Goal: Task Accomplishment & Management: Manage account settings

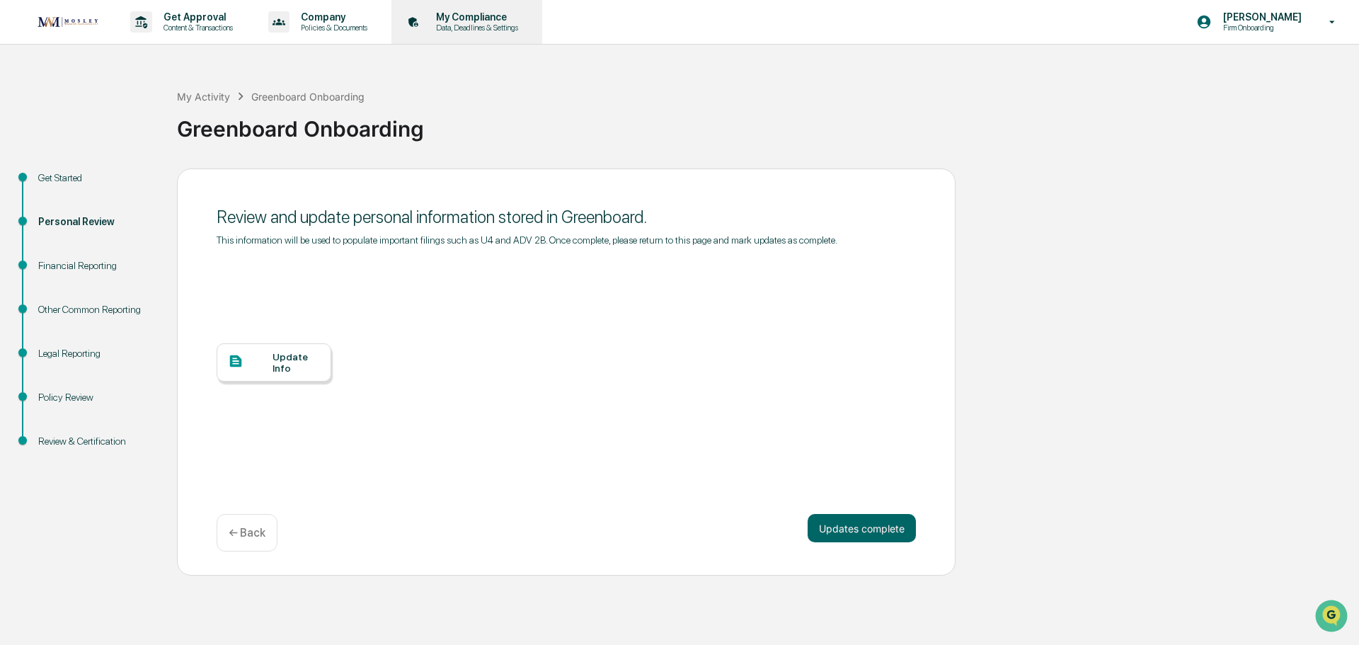
click at [474, 18] on p "My Compliance" at bounding box center [475, 16] width 101 height 11
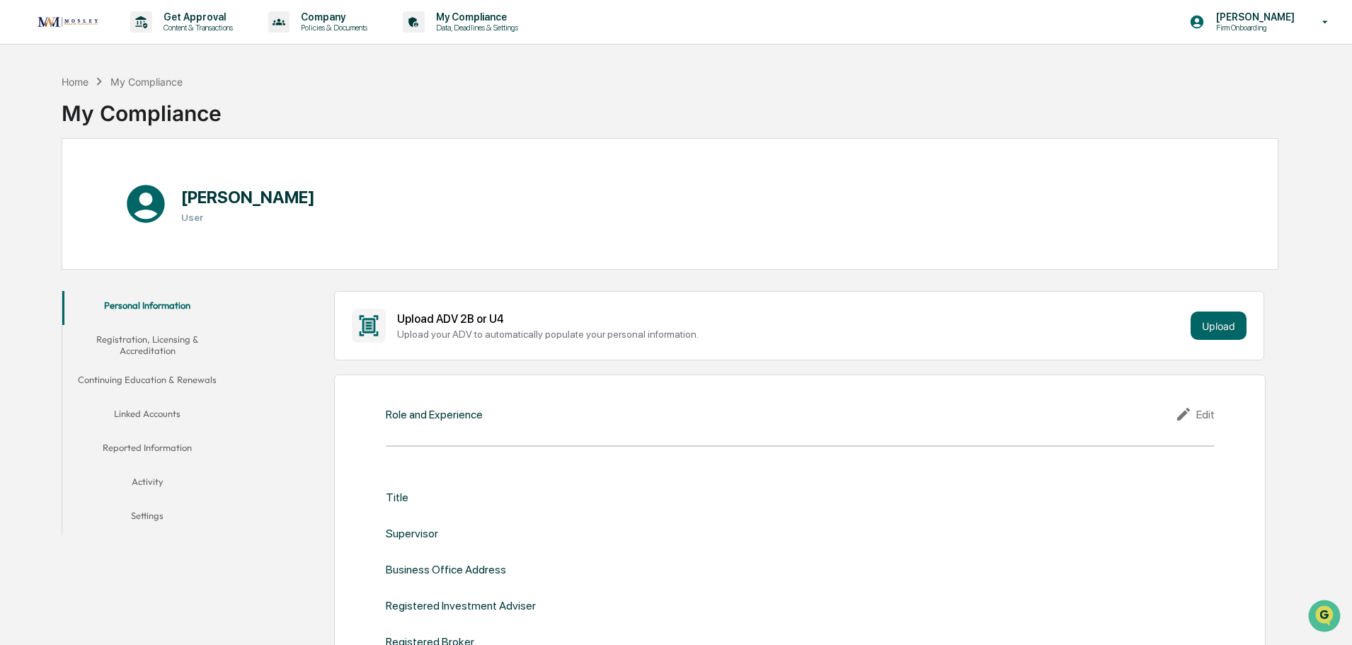
click at [137, 415] on button "Linked Accounts" at bounding box center [147, 416] width 170 height 34
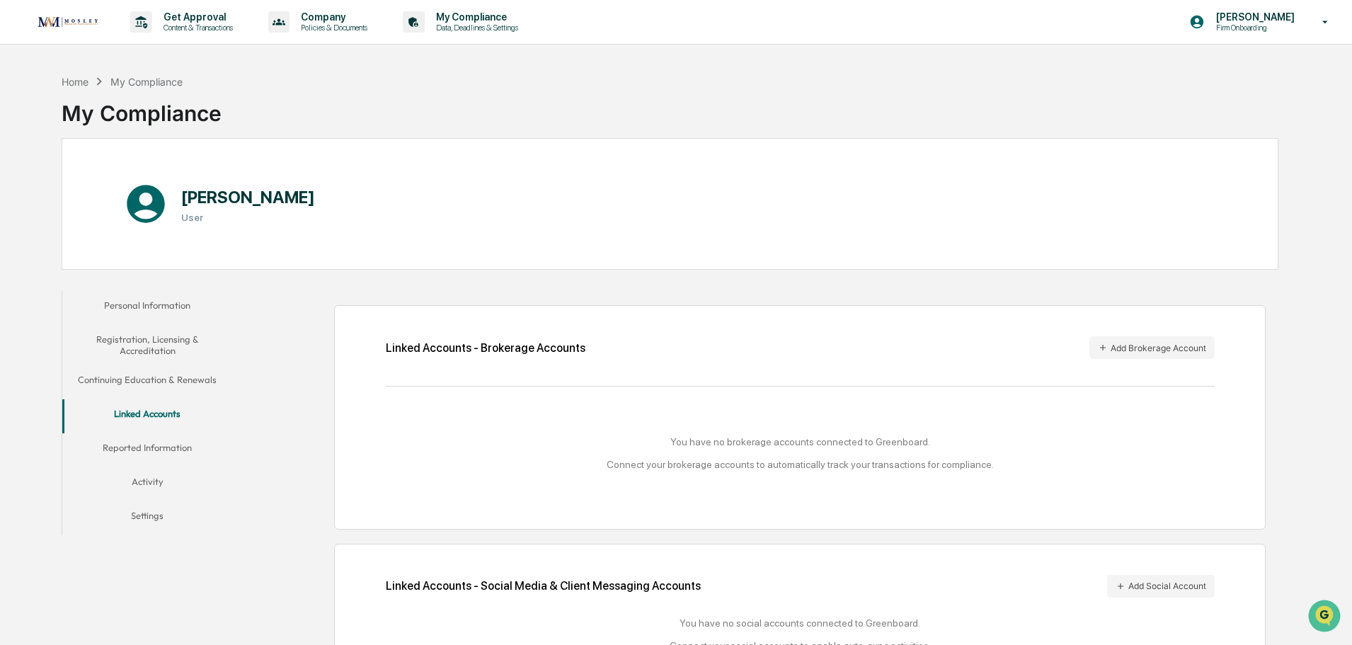
scroll to position [67, 0]
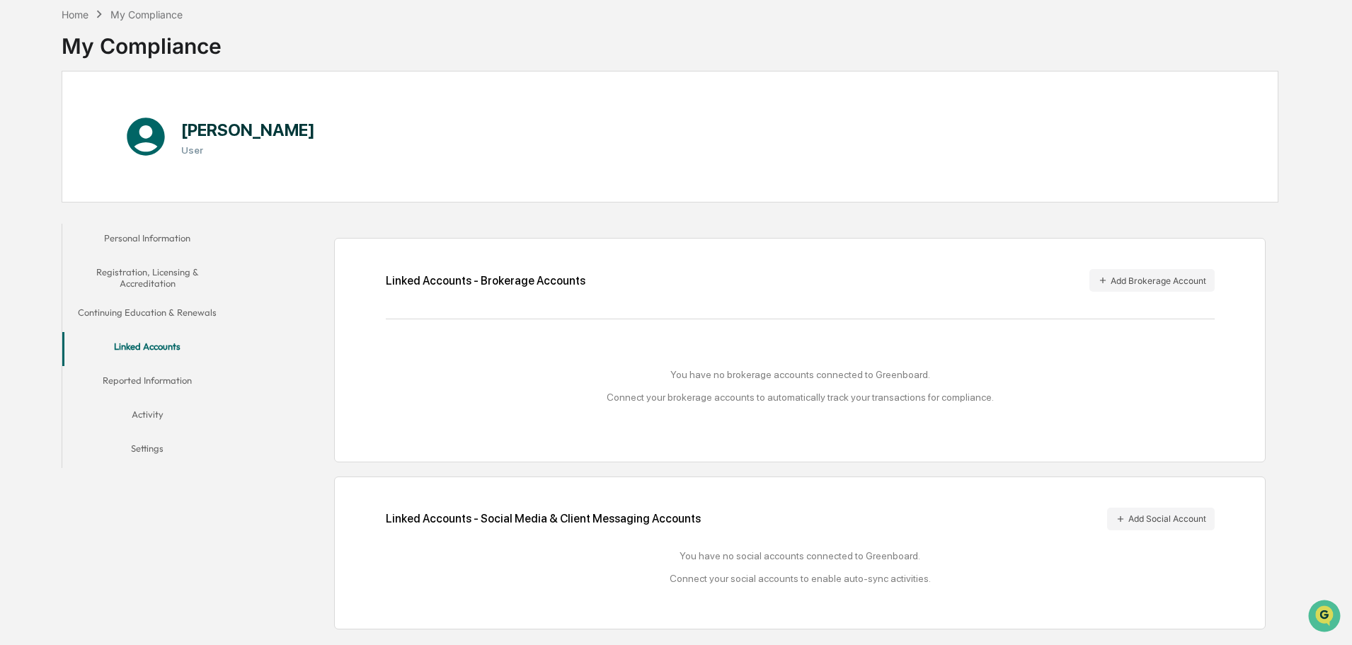
click at [335, 341] on div "Linked Accounts - Brokerage Accounts Add Brokerage Account You have no brokerag…" at bounding box center [799, 350] width 931 height 224
click at [323, 362] on div "Linked Accounts - Brokerage Accounts Add Brokerage Account You have no brokerag…" at bounding box center [758, 426] width 1039 height 419
click at [172, 316] on button "Continuing Education & Renewals" at bounding box center [147, 315] width 170 height 34
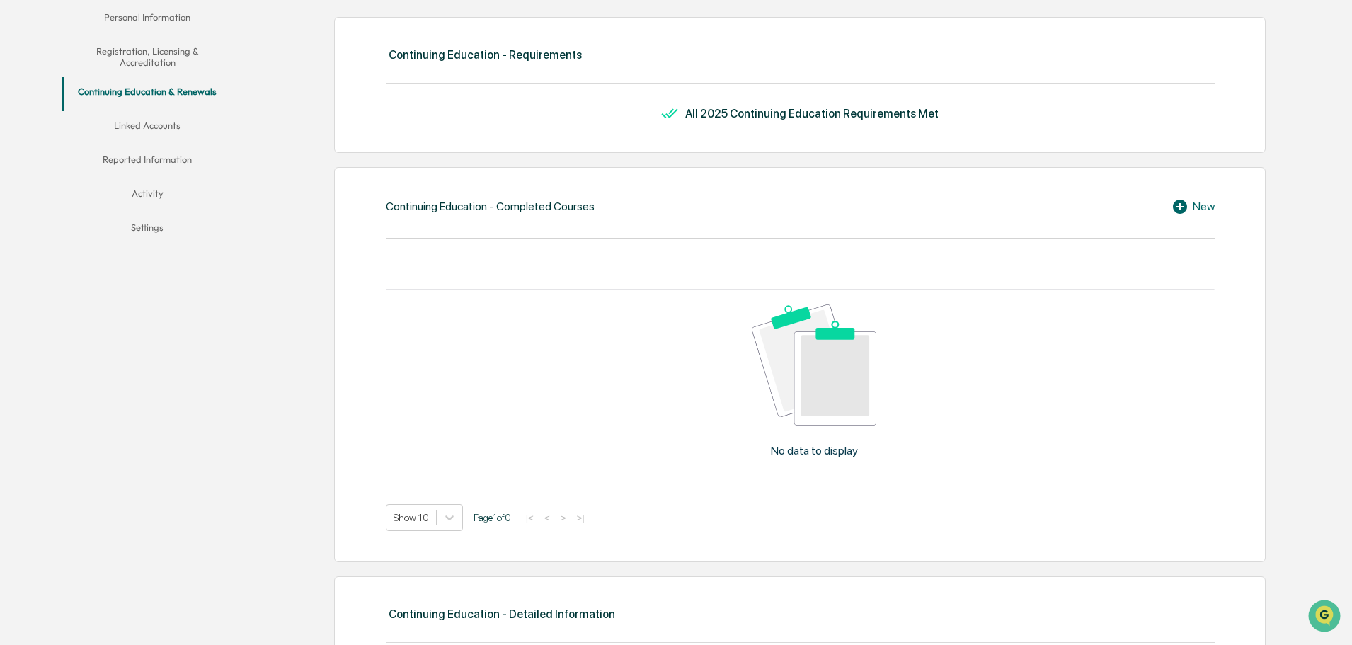
scroll to position [138, 0]
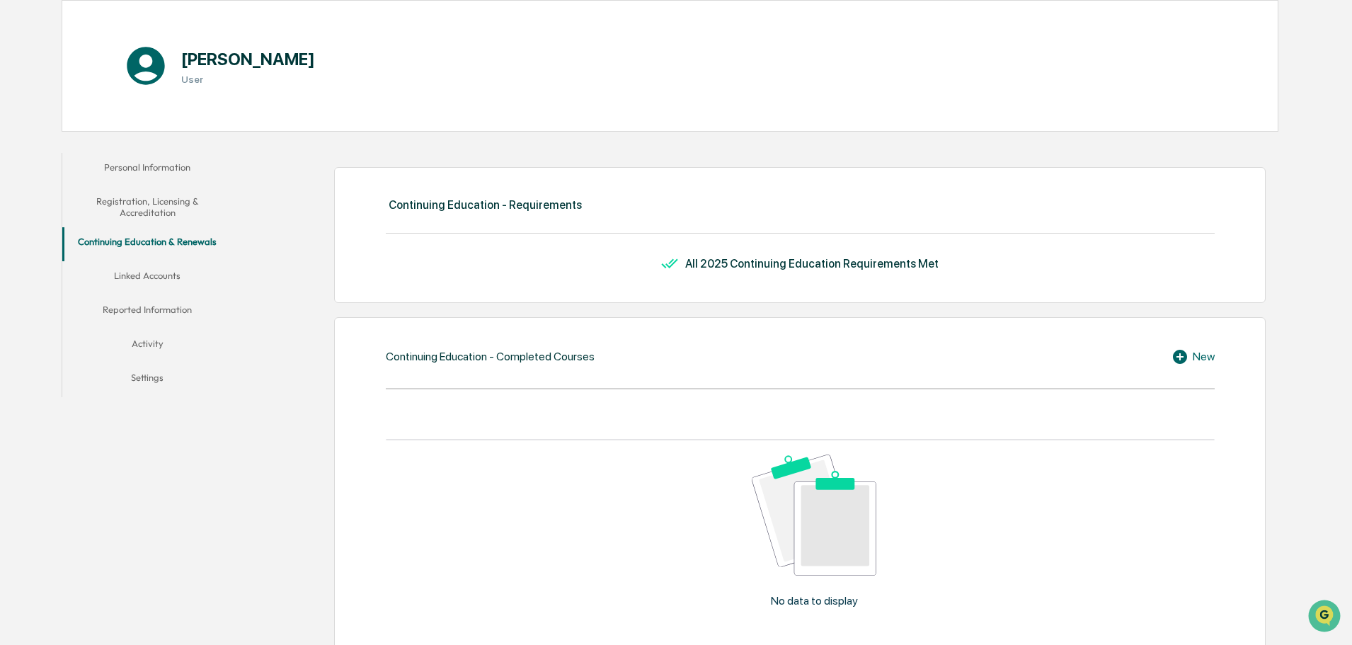
click at [136, 196] on button "Registration, Licensing & Accreditation" at bounding box center [147, 207] width 170 height 40
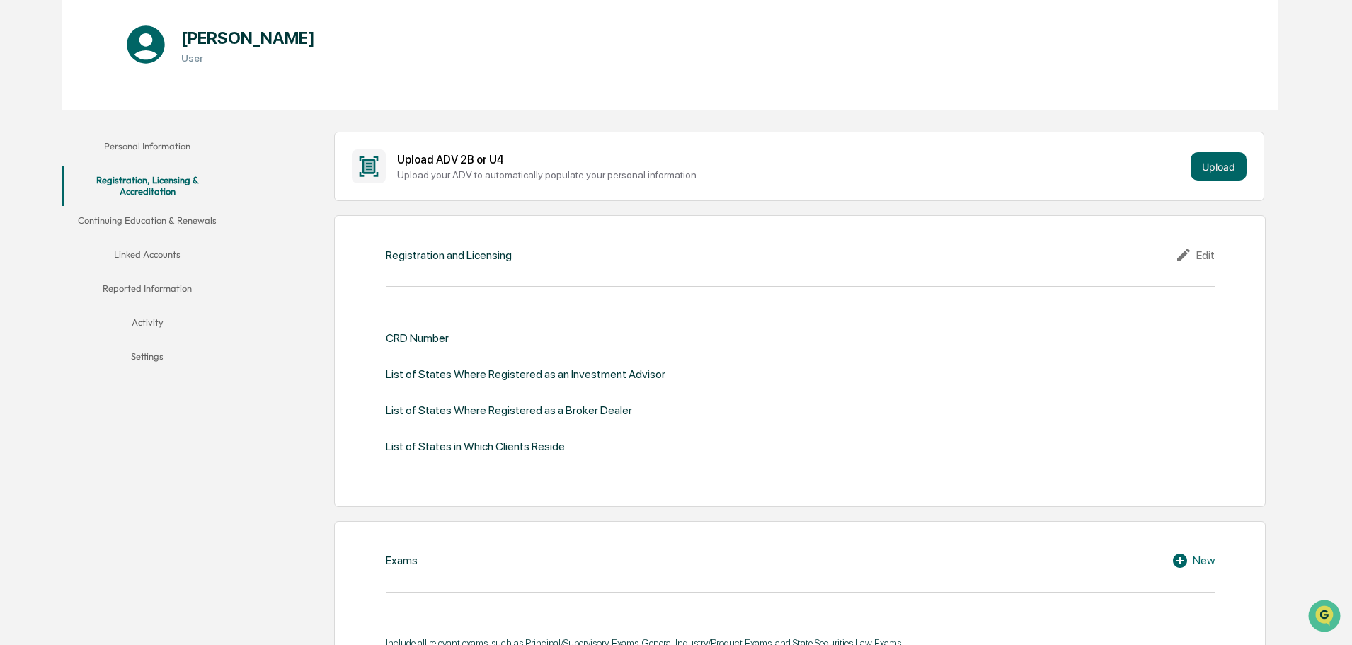
scroll to position [67, 0]
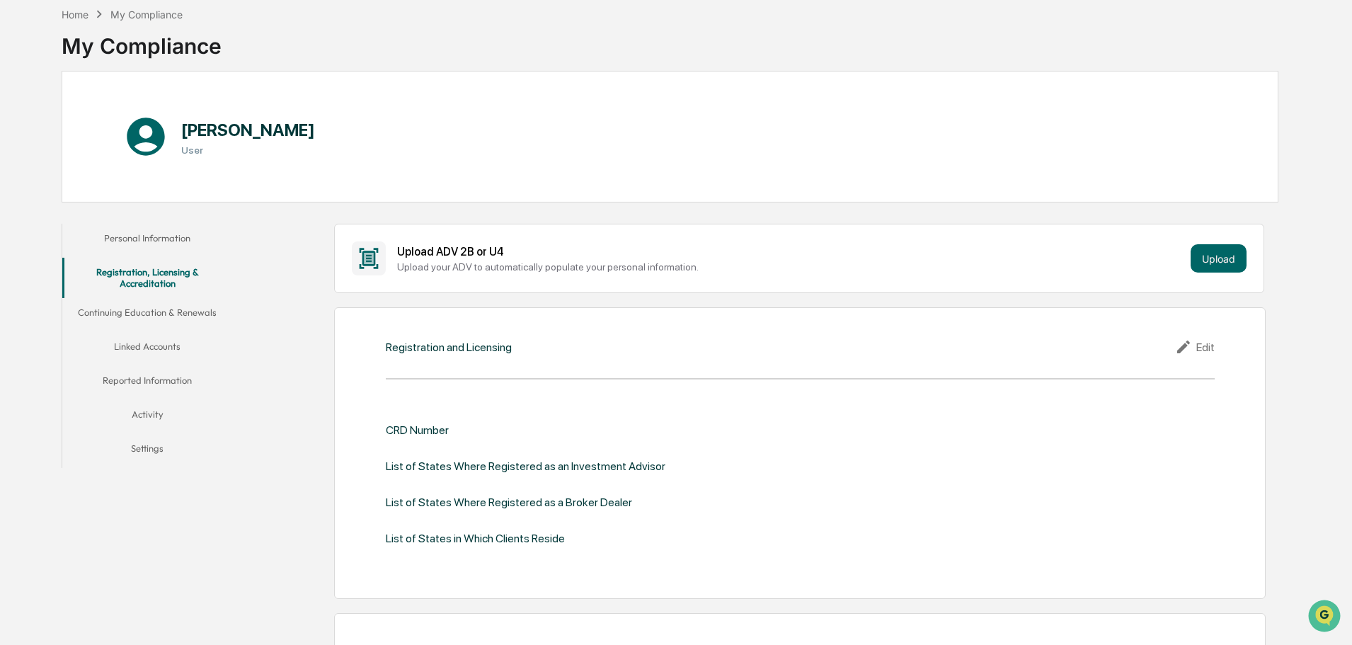
click at [176, 247] on button "Personal Information" at bounding box center [147, 241] width 170 height 34
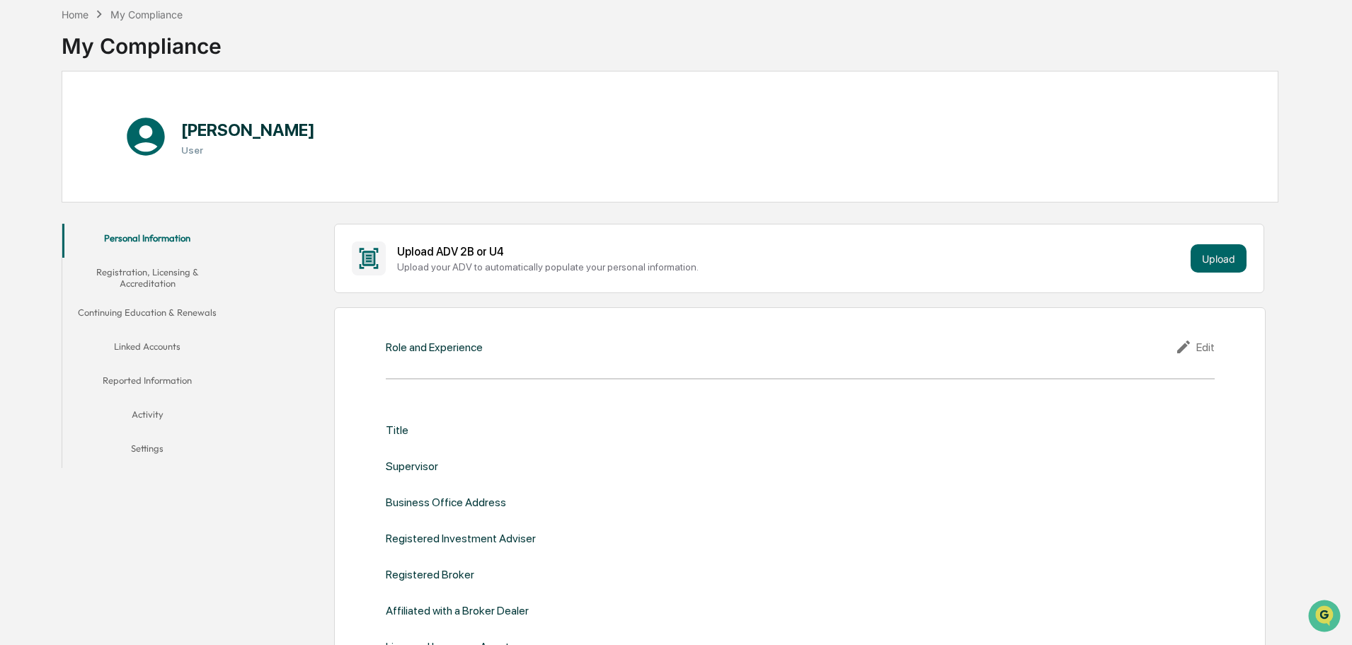
click at [148, 344] on button "Linked Accounts" at bounding box center [147, 349] width 170 height 34
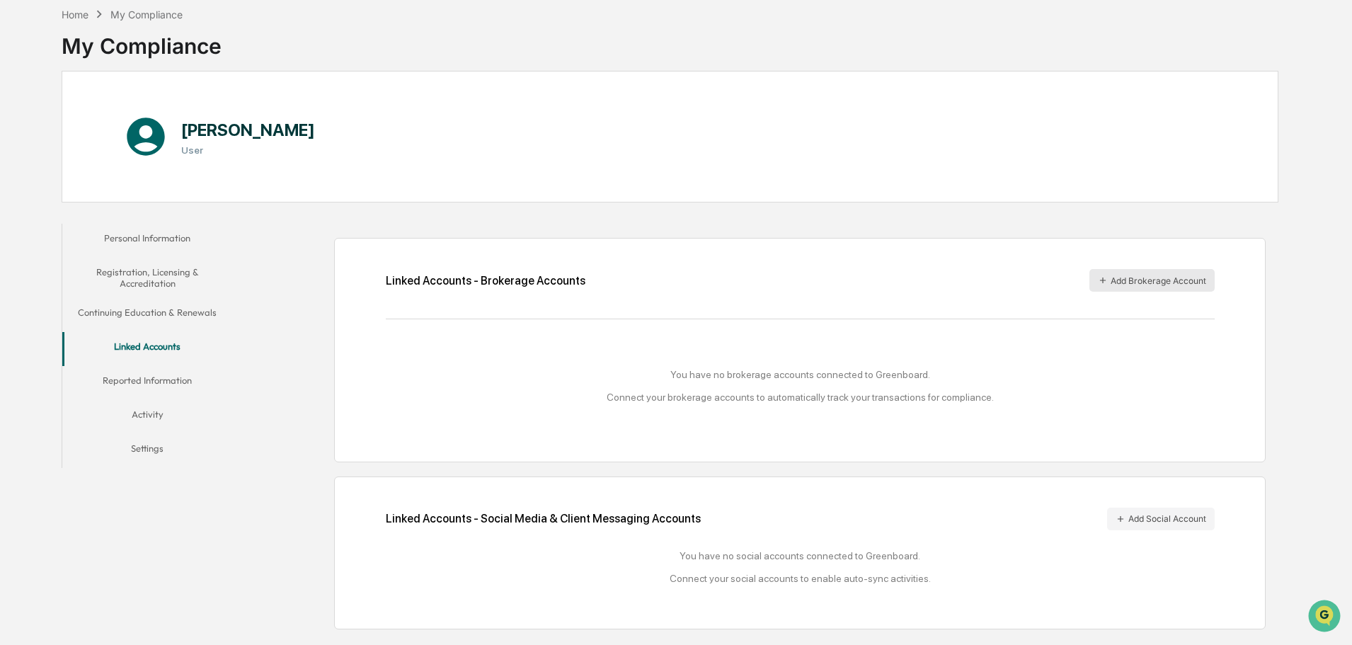
click at [1159, 278] on button "Add Brokerage Account" at bounding box center [1151, 280] width 125 height 23
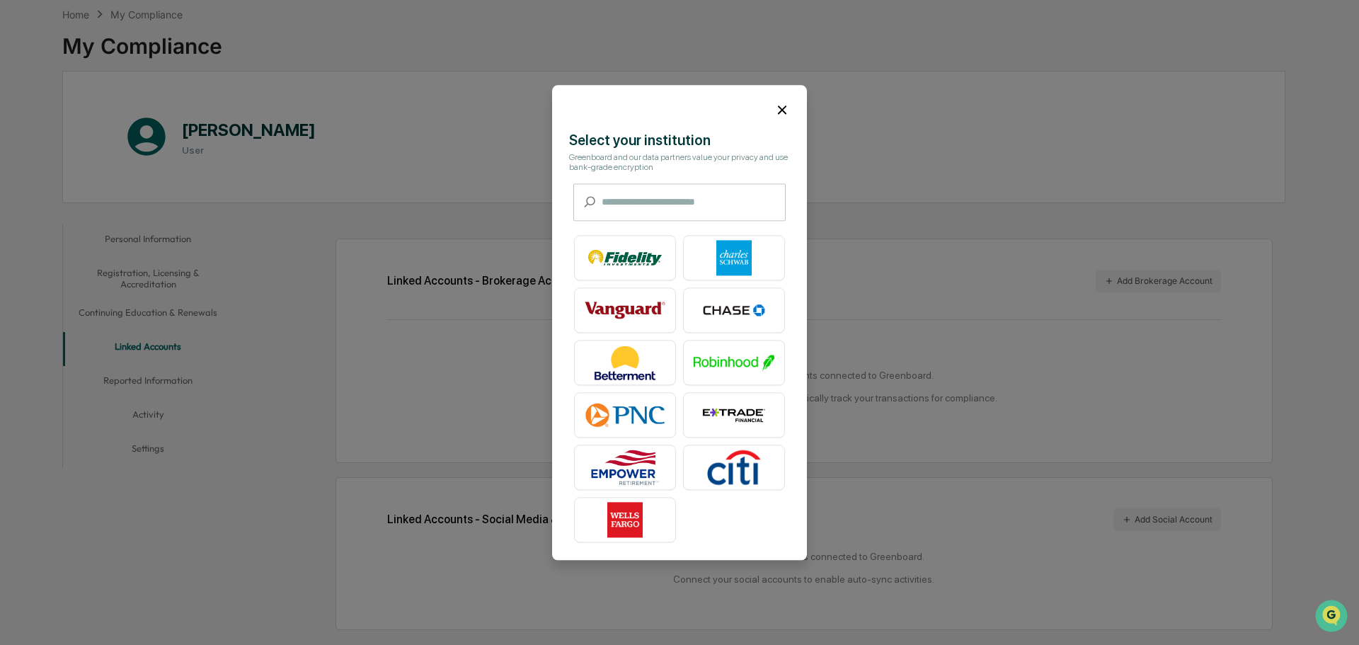
click at [780, 108] on icon at bounding box center [782, 109] width 8 height 8
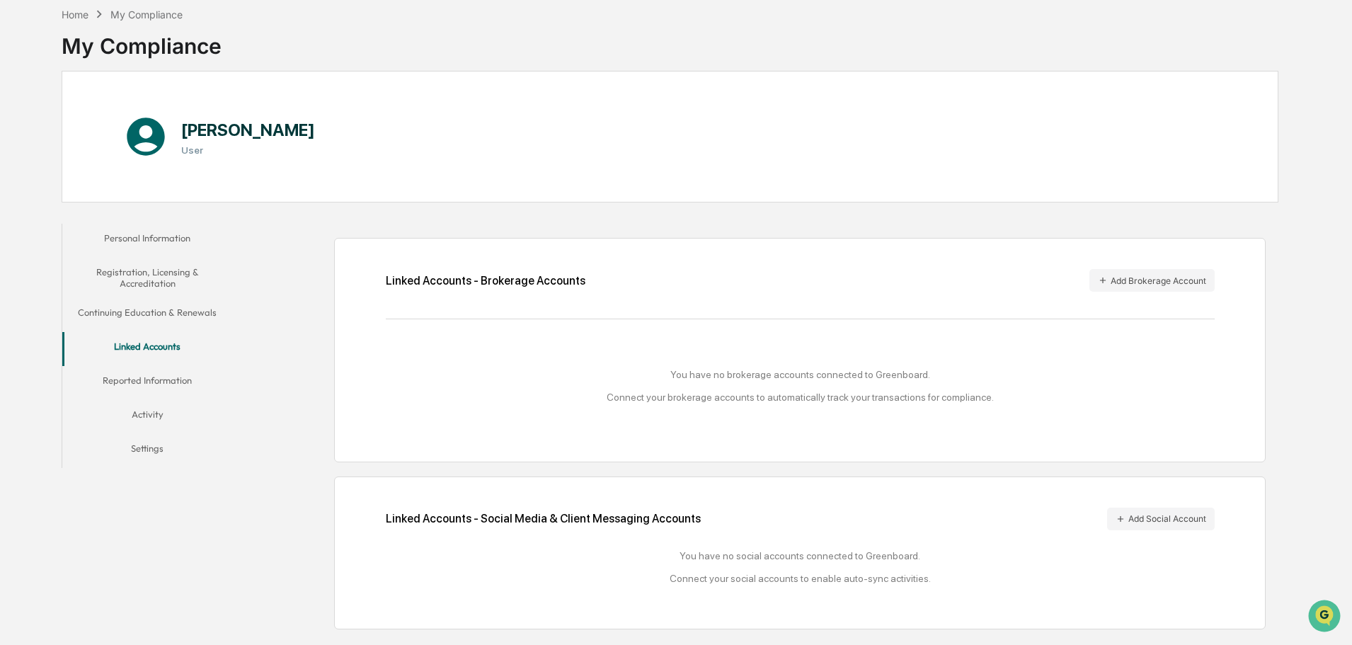
click at [156, 374] on button "Reported Information" at bounding box center [147, 383] width 170 height 34
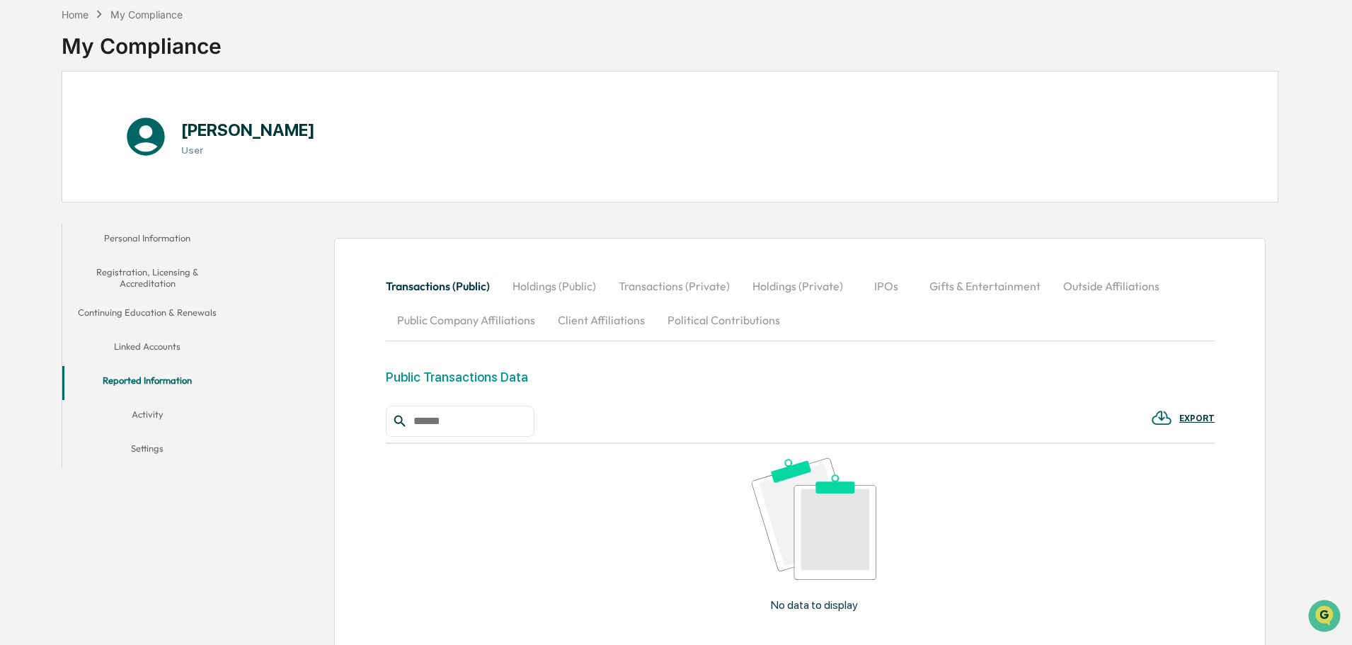
click at [1119, 276] on button "Outside Affiliations" at bounding box center [1111, 286] width 119 height 34
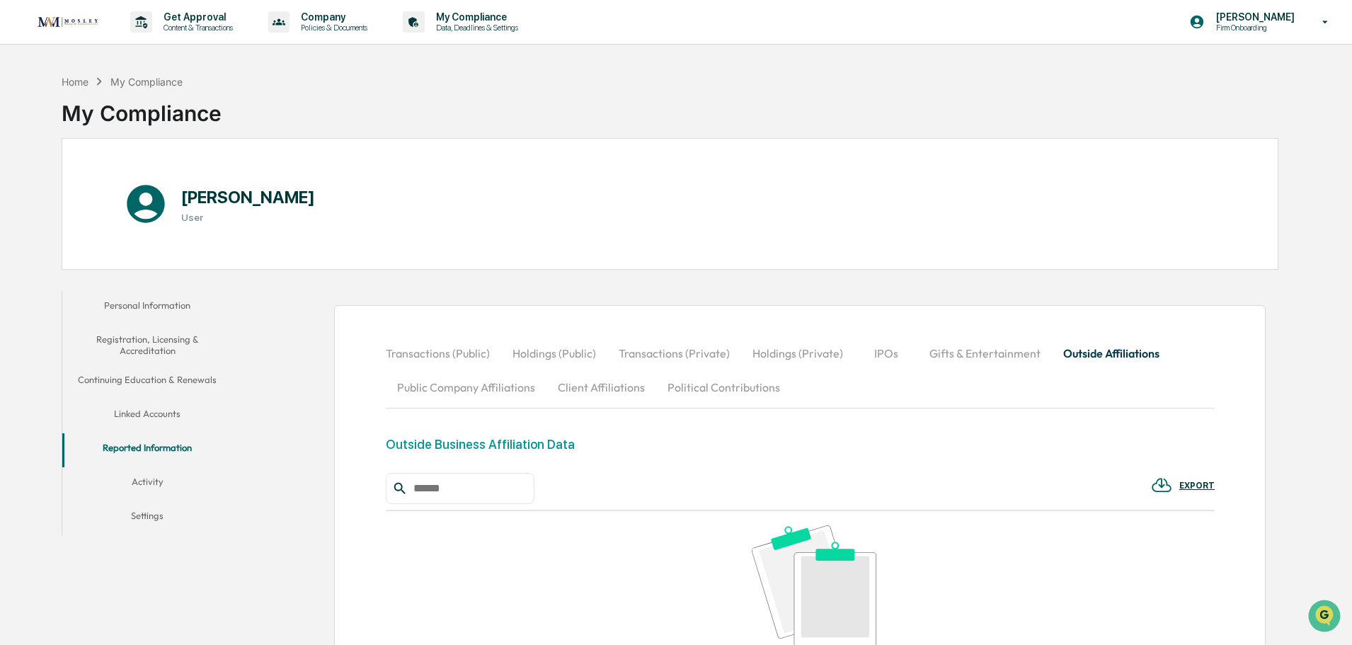
click at [687, 420] on div "Transactions (Public) Holdings (Public) Transactions (Private) Holdings (Privat…" at bounding box center [800, 585] width 829 height 499
click at [606, 384] on button "Client Affiliations" at bounding box center [601, 387] width 110 height 34
click at [692, 382] on button "Political Contributions" at bounding box center [723, 387] width 135 height 34
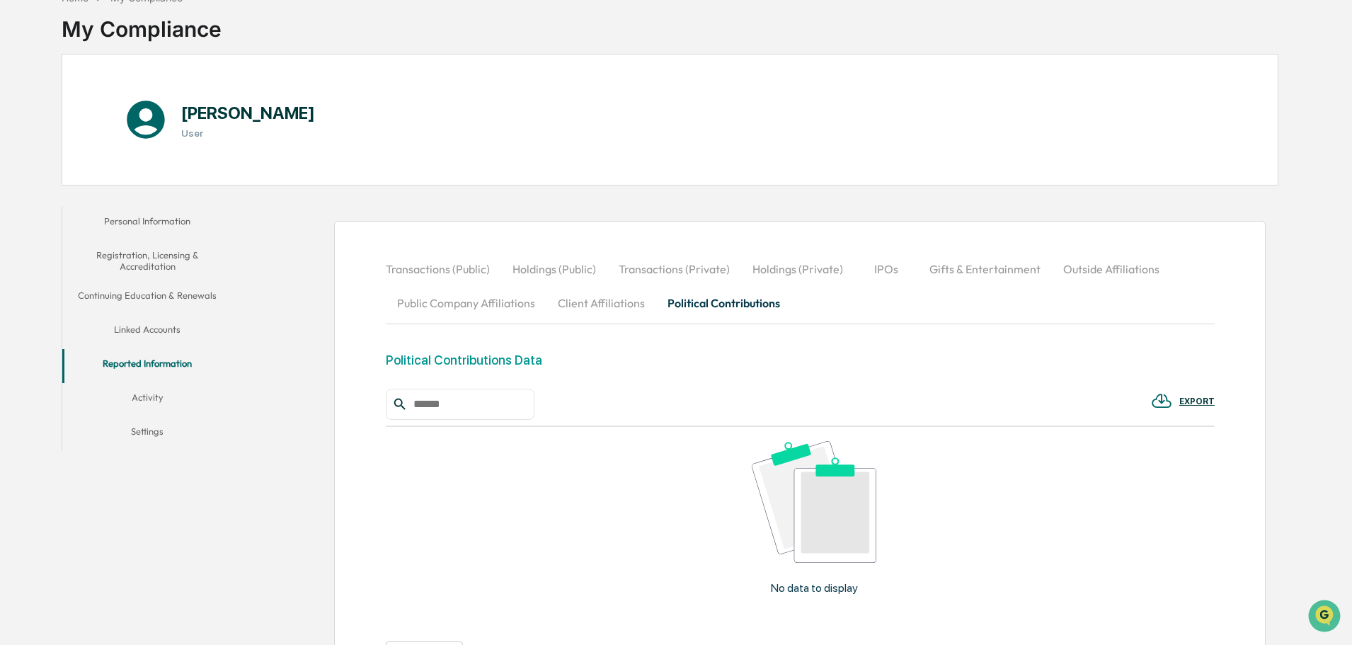
scroll to position [212, 0]
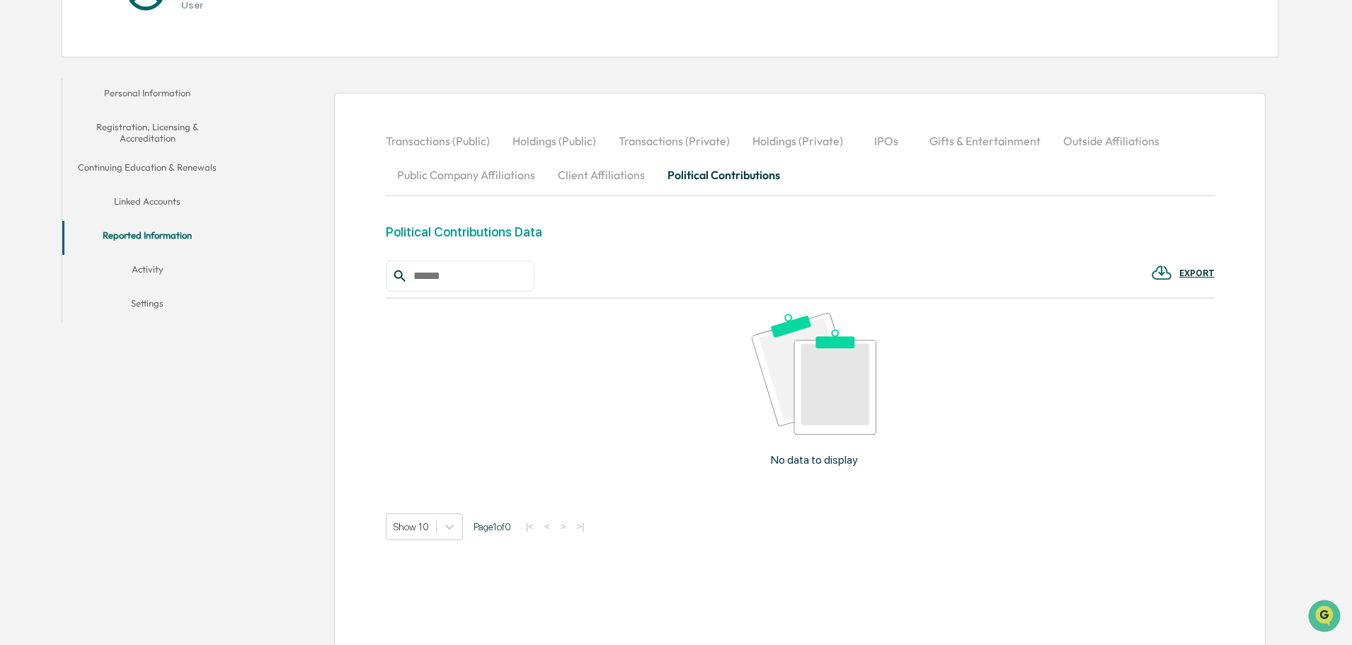
click at [263, 215] on div "Transactions (Public) Holdings (Public) Transactions (Private) Holdings (Privat…" at bounding box center [758, 365] width 1039 height 589
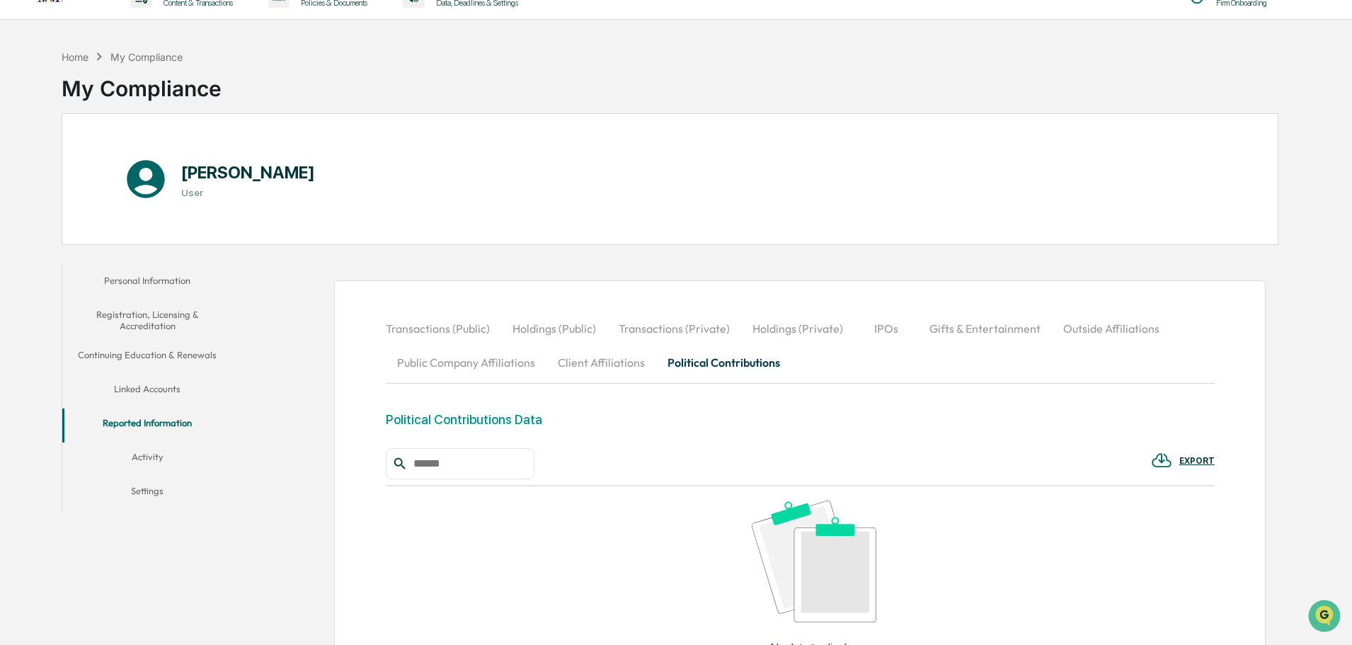
scroll to position [0, 0]
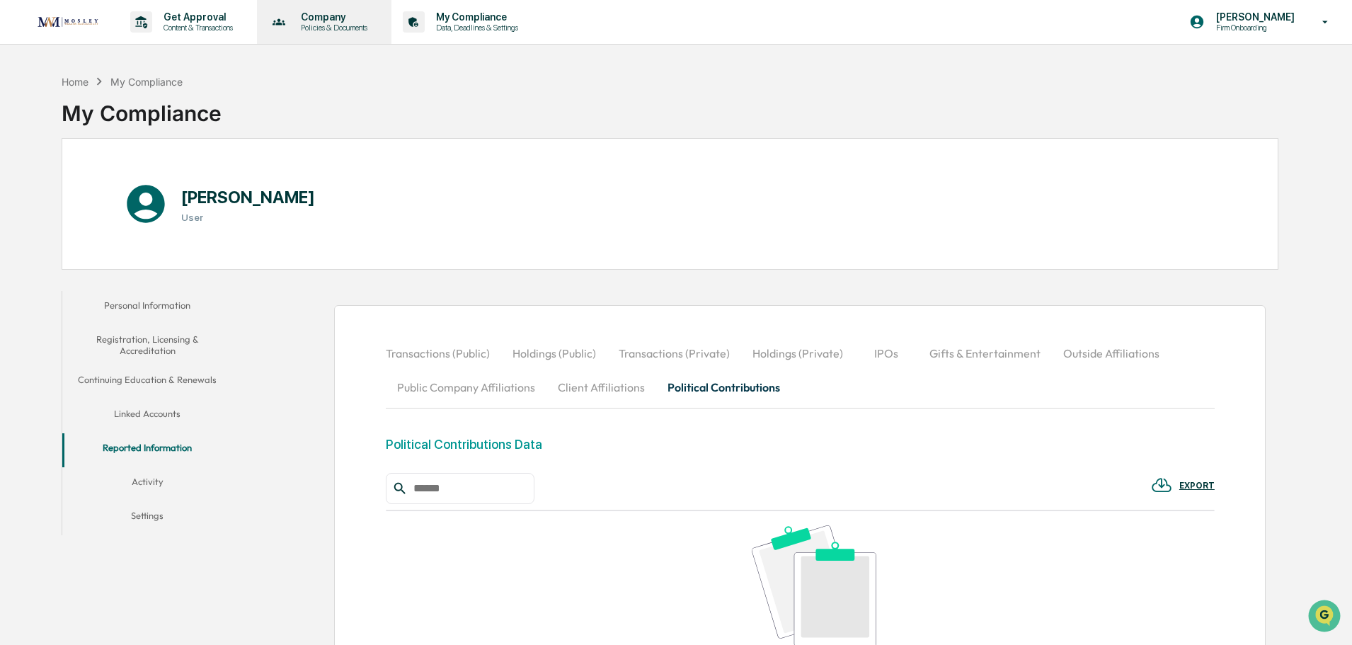
click at [326, 36] on div "Company Policies & Documents" at bounding box center [323, 22] width 121 height 44
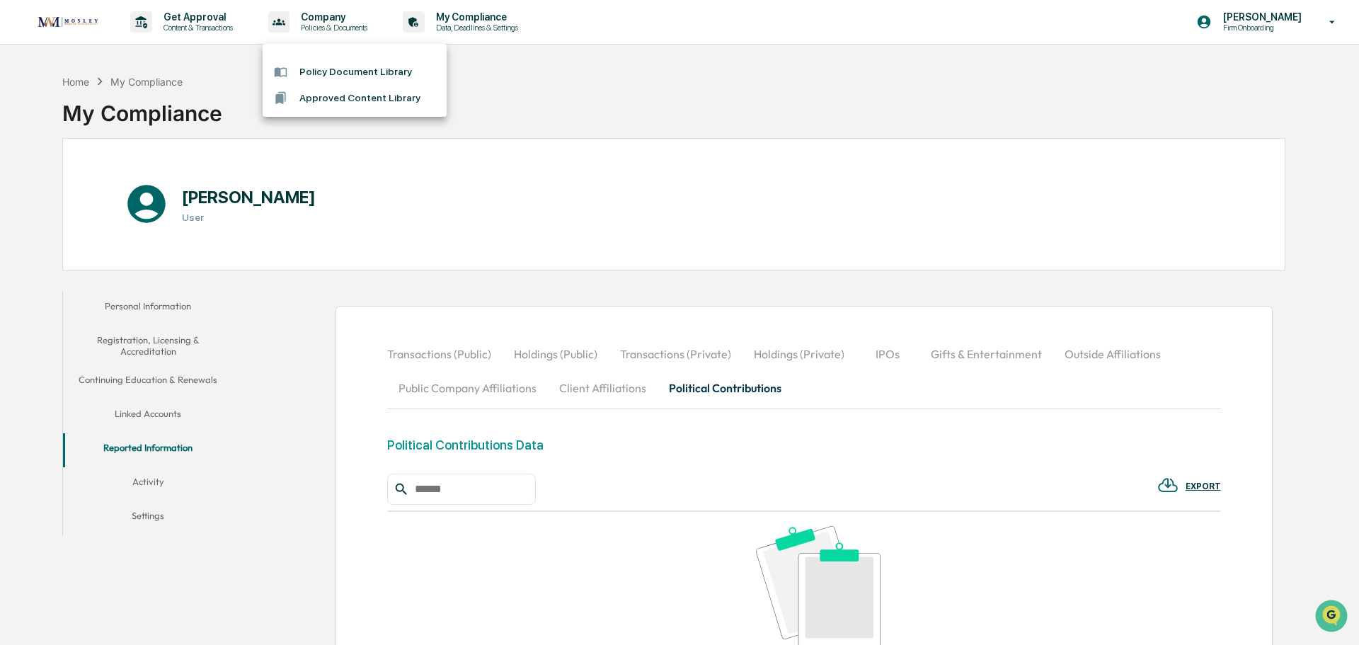
click at [207, 23] on div at bounding box center [679, 322] width 1359 height 645
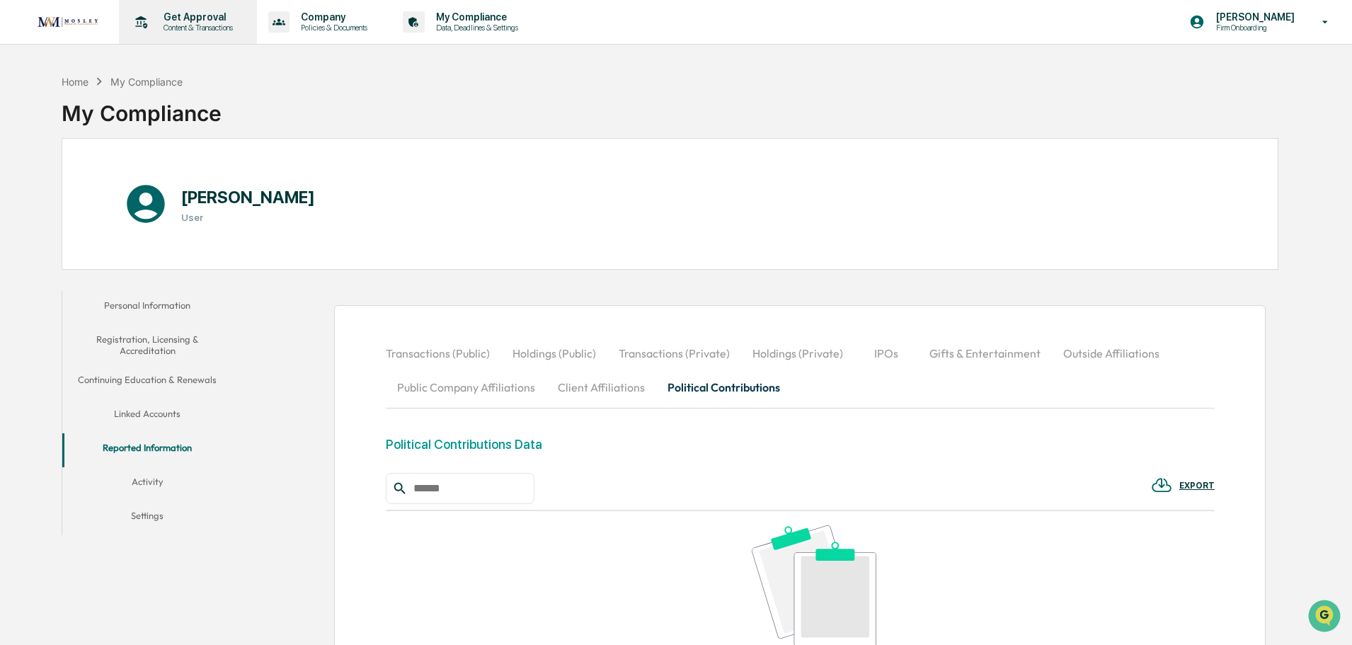
click at [203, 23] on p "Content & Transactions" at bounding box center [196, 28] width 88 height 10
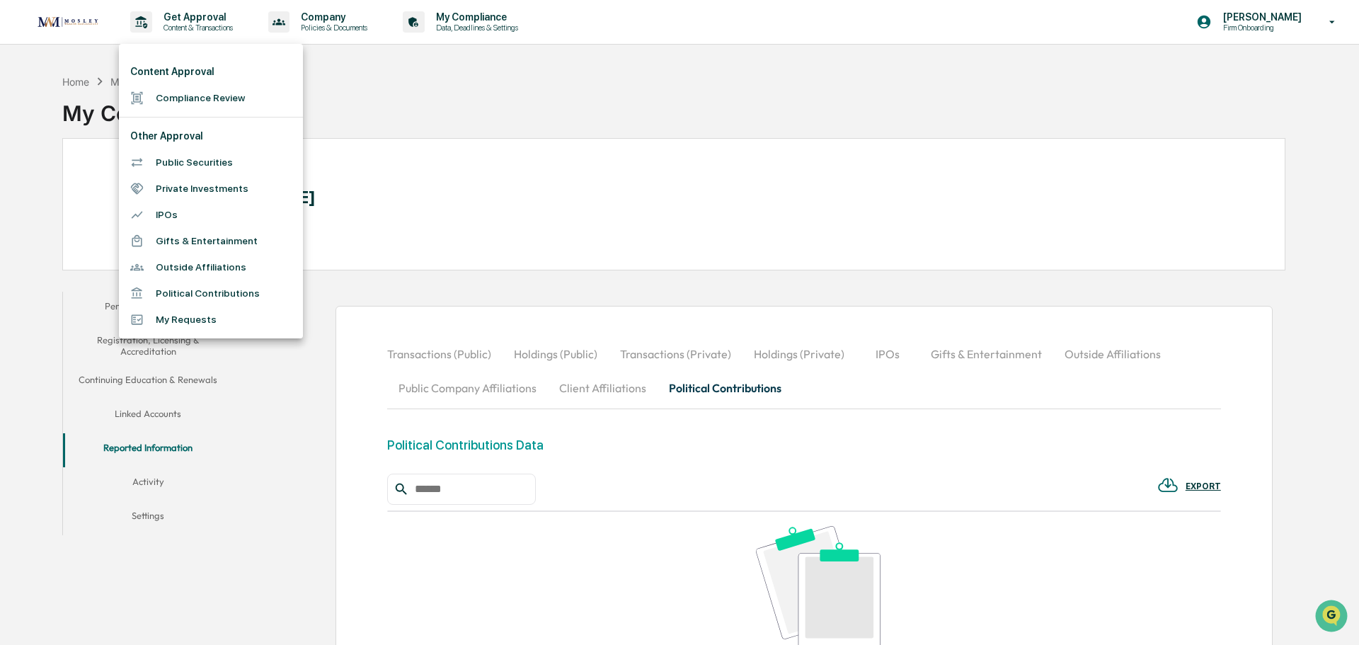
click at [359, 254] on div at bounding box center [679, 322] width 1359 height 645
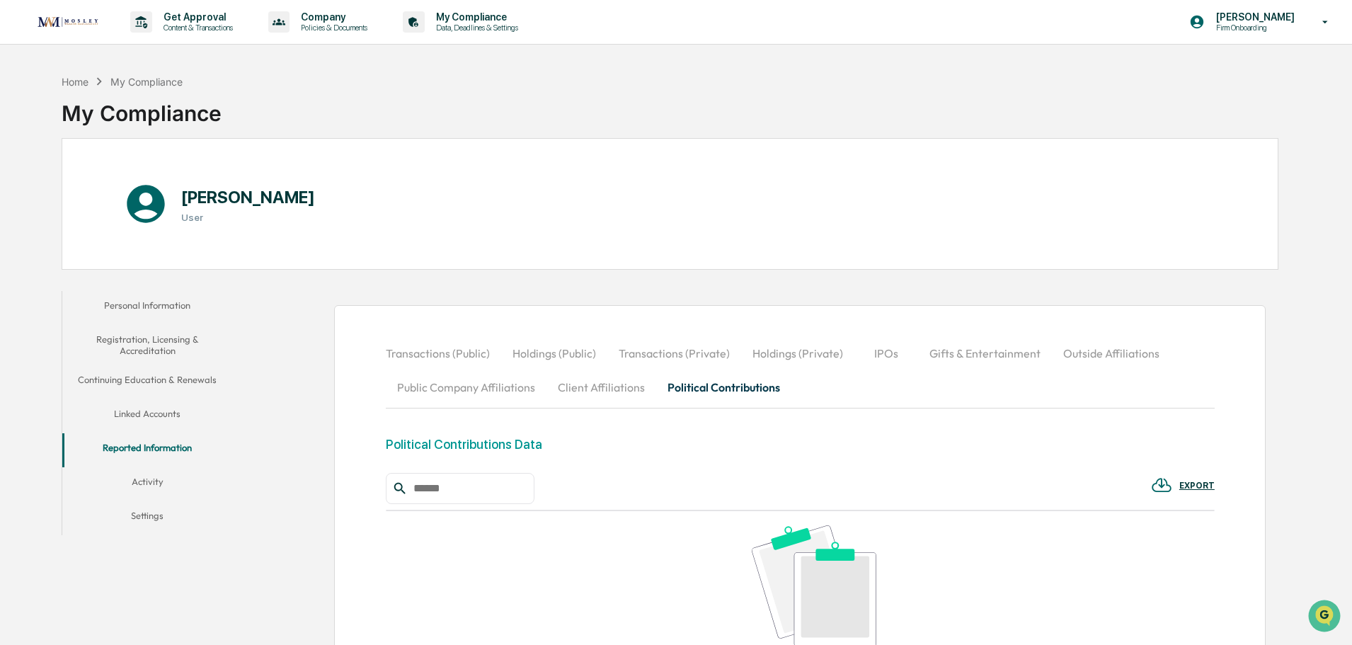
click at [546, 348] on button "Holdings (Public)" at bounding box center [554, 353] width 106 height 34
click at [477, 350] on button "Transactions (Public)" at bounding box center [443, 353] width 115 height 34
click at [184, 29] on p "Content & Transactions" at bounding box center [196, 28] width 88 height 10
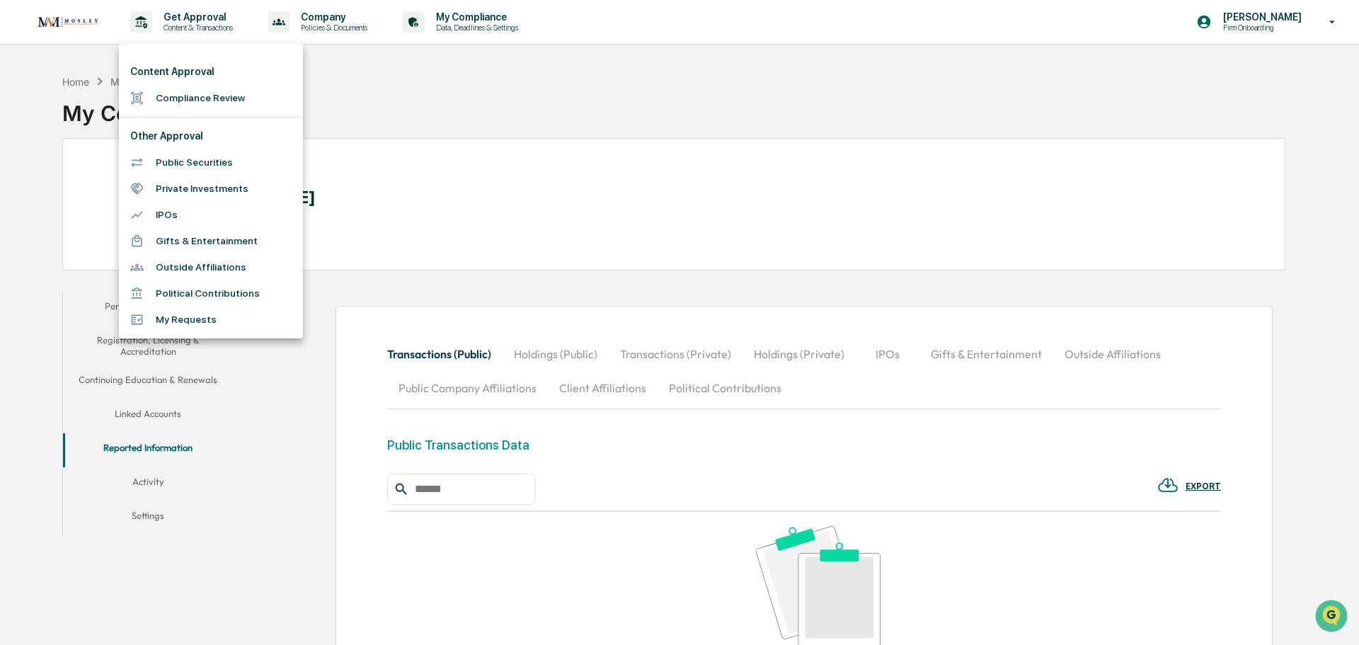
click at [566, 282] on div at bounding box center [679, 322] width 1359 height 645
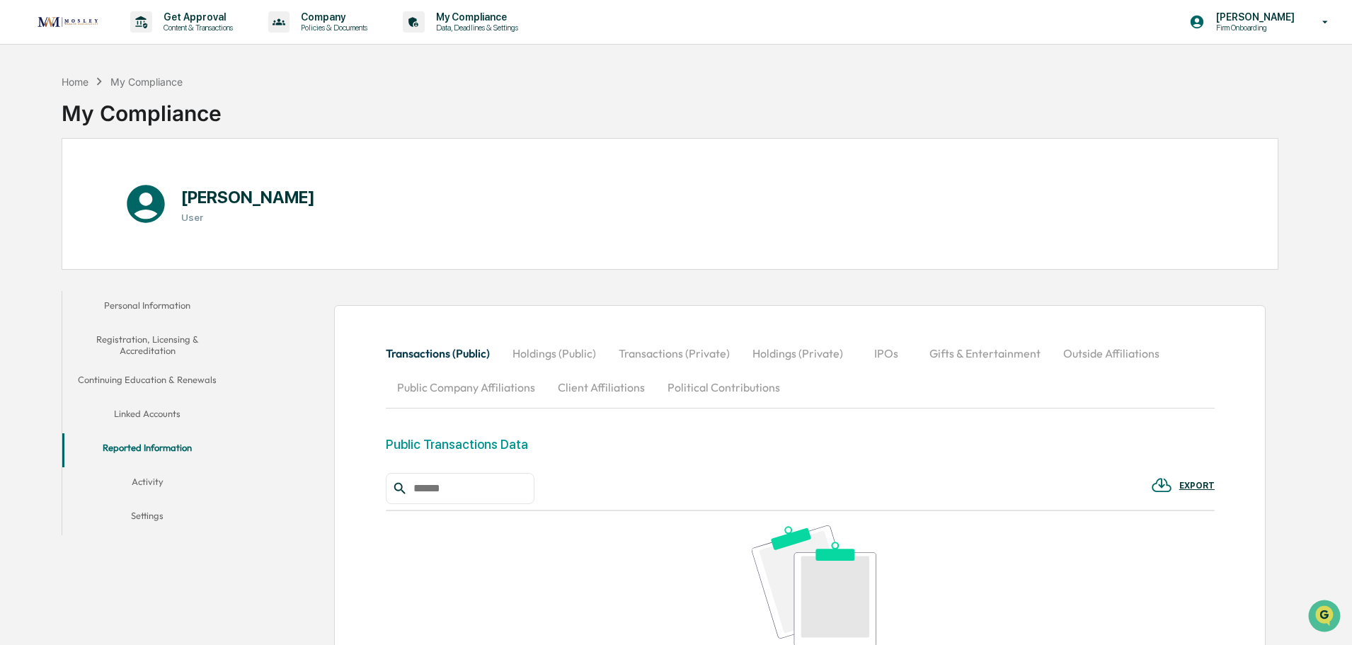
click at [161, 309] on button "Personal Information" at bounding box center [147, 308] width 170 height 34
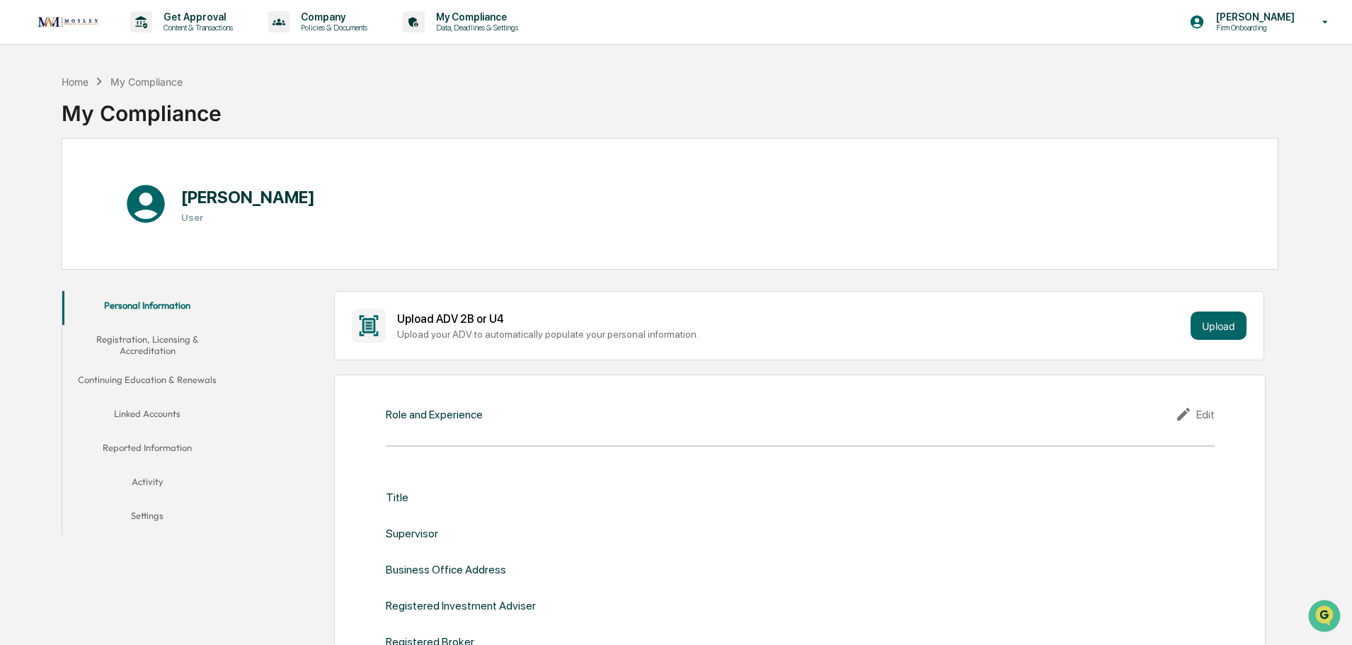
click at [179, 430] on button "Linked Accounts" at bounding box center [147, 416] width 170 height 34
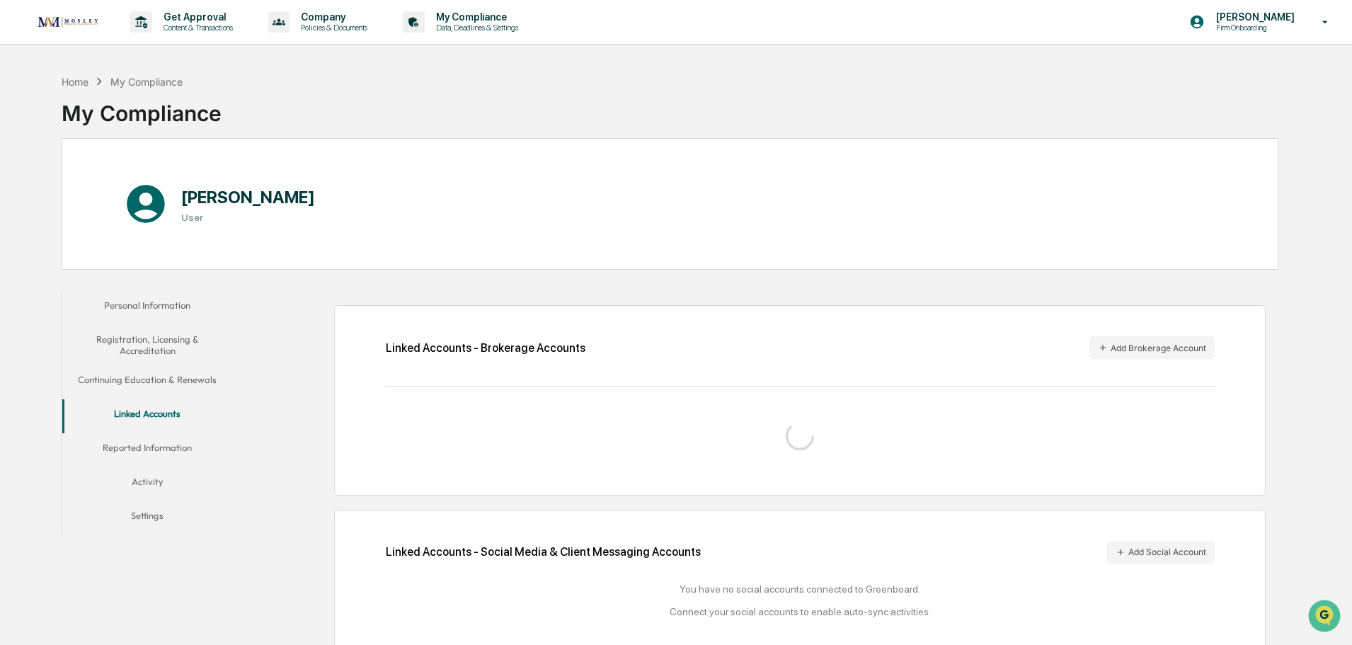
click at [172, 418] on button "Linked Accounts" at bounding box center [147, 416] width 170 height 34
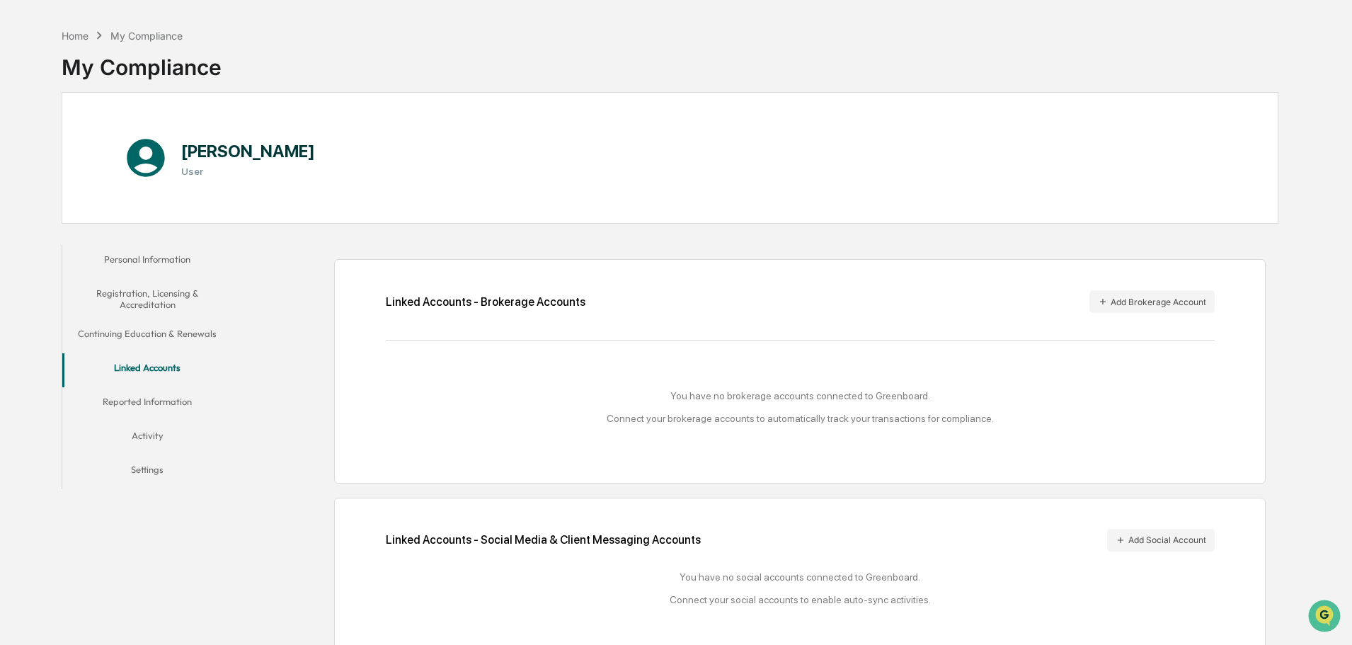
scroll to position [67, 0]
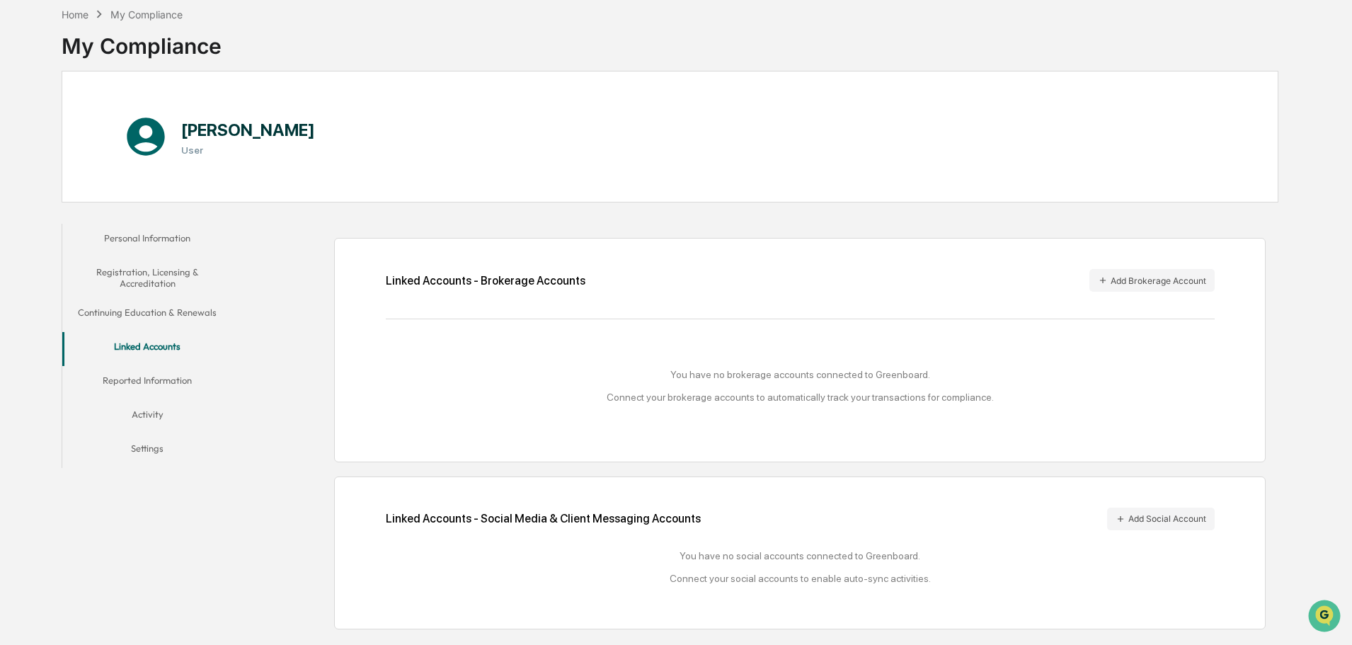
click at [143, 382] on button "Reported Information" at bounding box center [147, 383] width 170 height 34
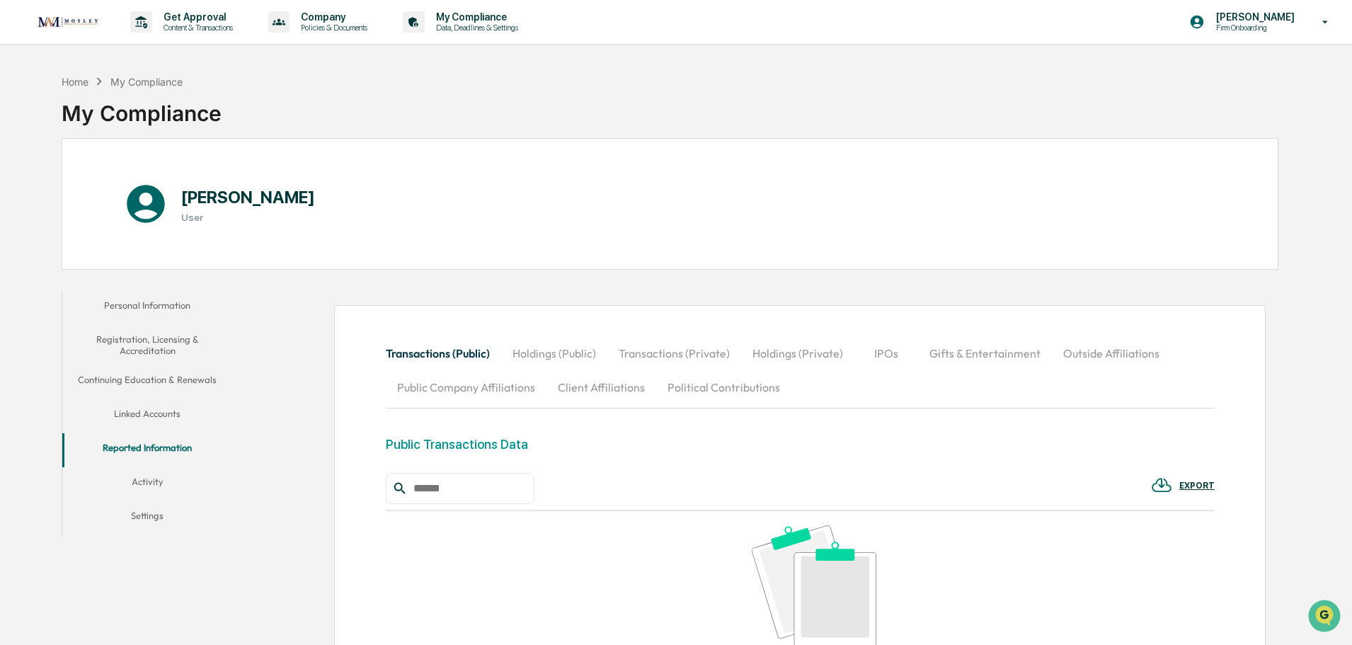
click at [164, 291] on button "Personal Information" at bounding box center [147, 308] width 170 height 34
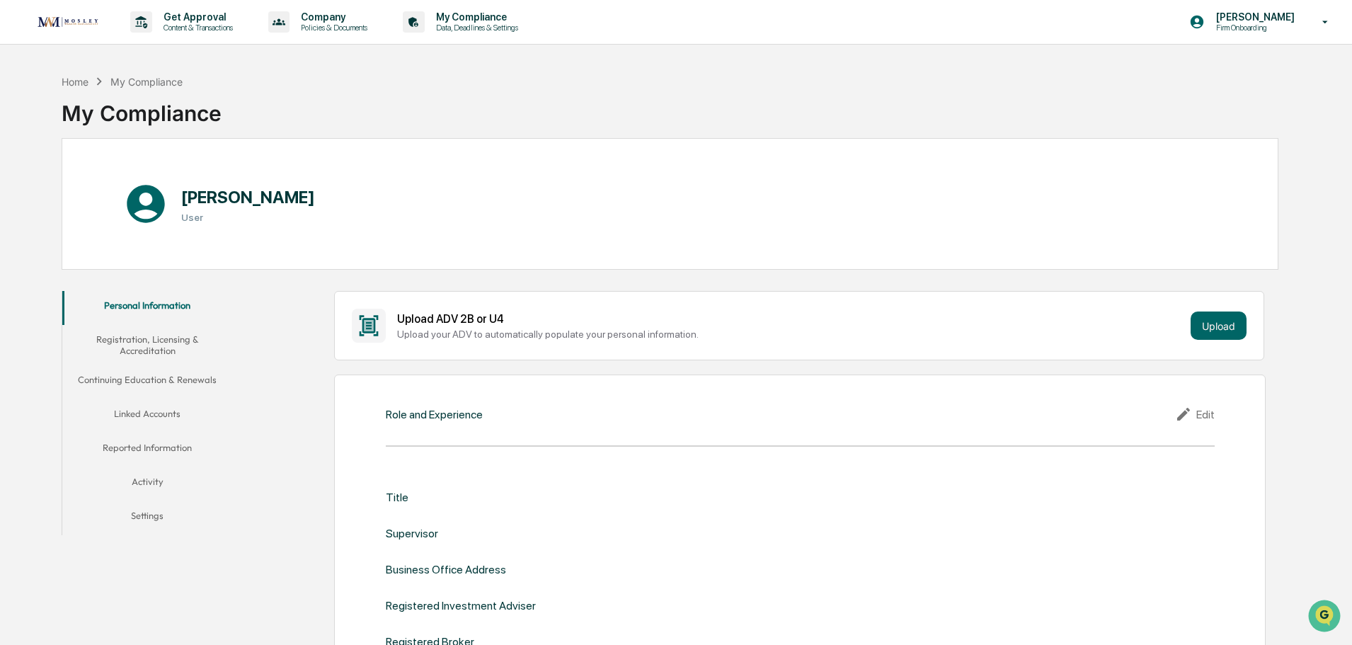
click at [159, 464] on button "Reported Information" at bounding box center [147, 450] width 170 height 34
